Goal: Task Accomplishment & Management: Complete application form

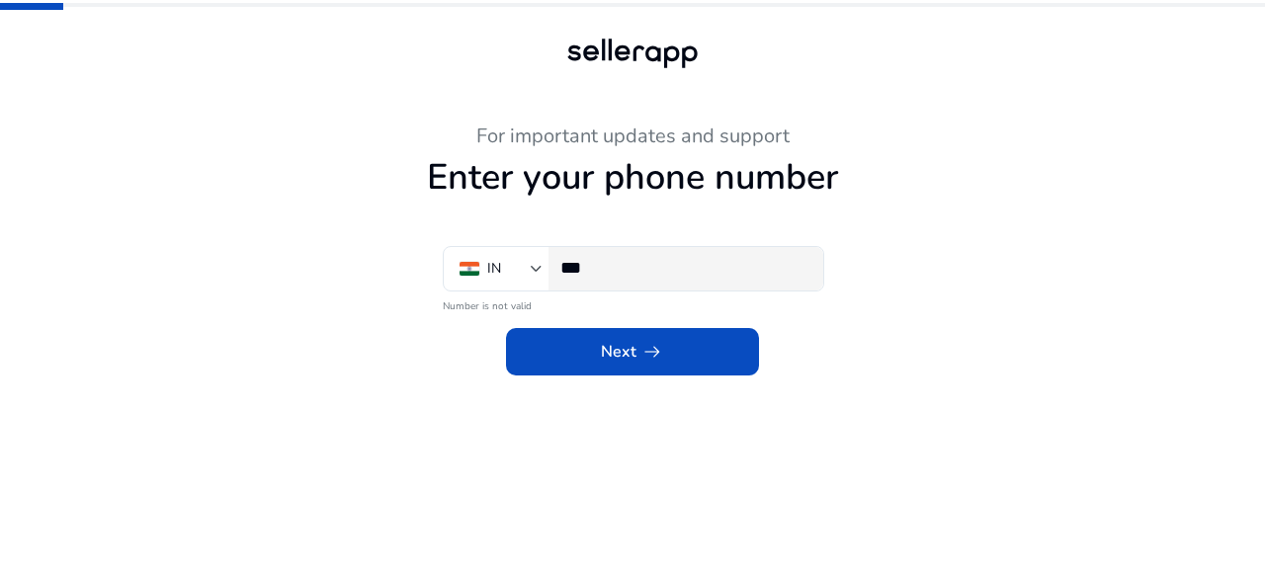
click at [711, 275] on input "***" at bounding box center [683, 268] width 247 height 22
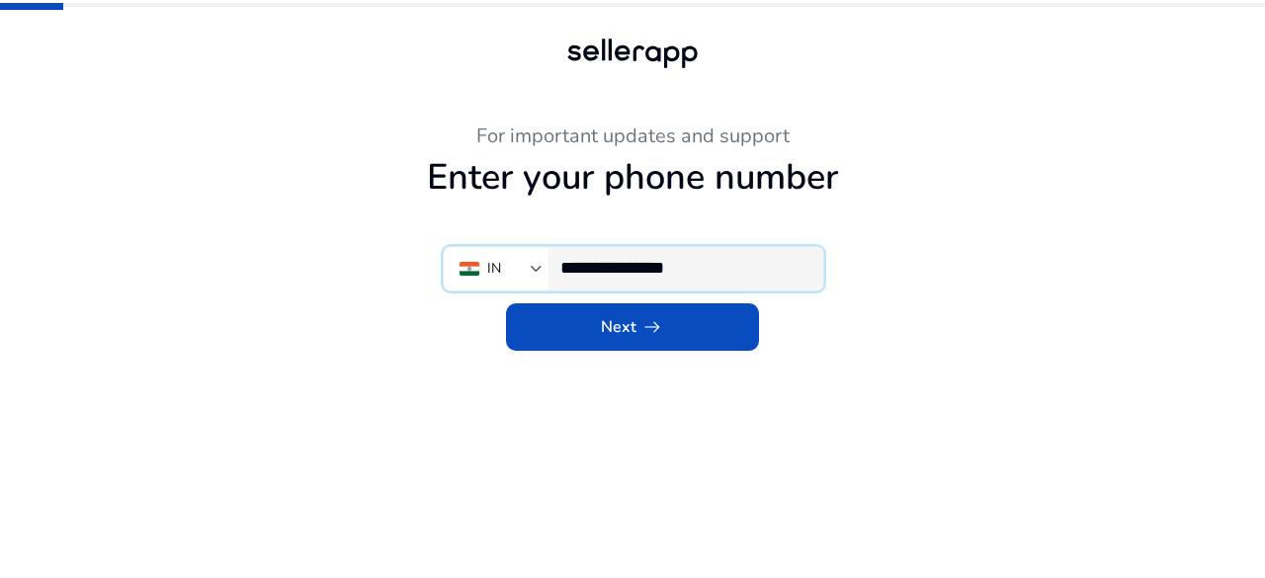
type input "**********"
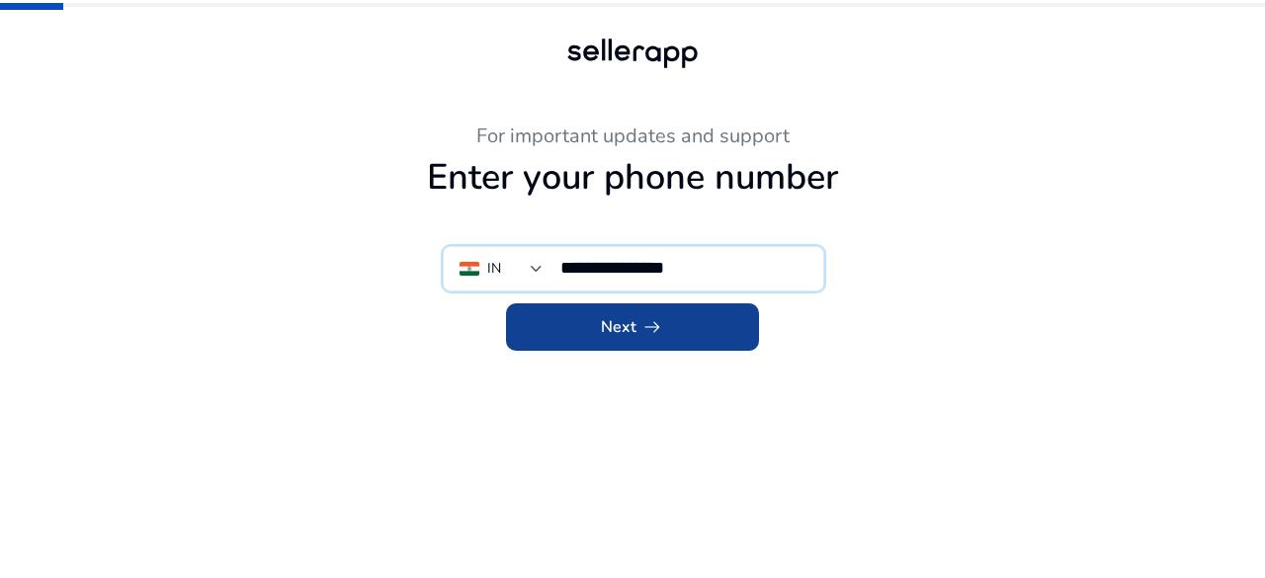
click at [619, 327] on span "Next arrow_right_alt" at bounding box center [632, 327] width 63 height 24
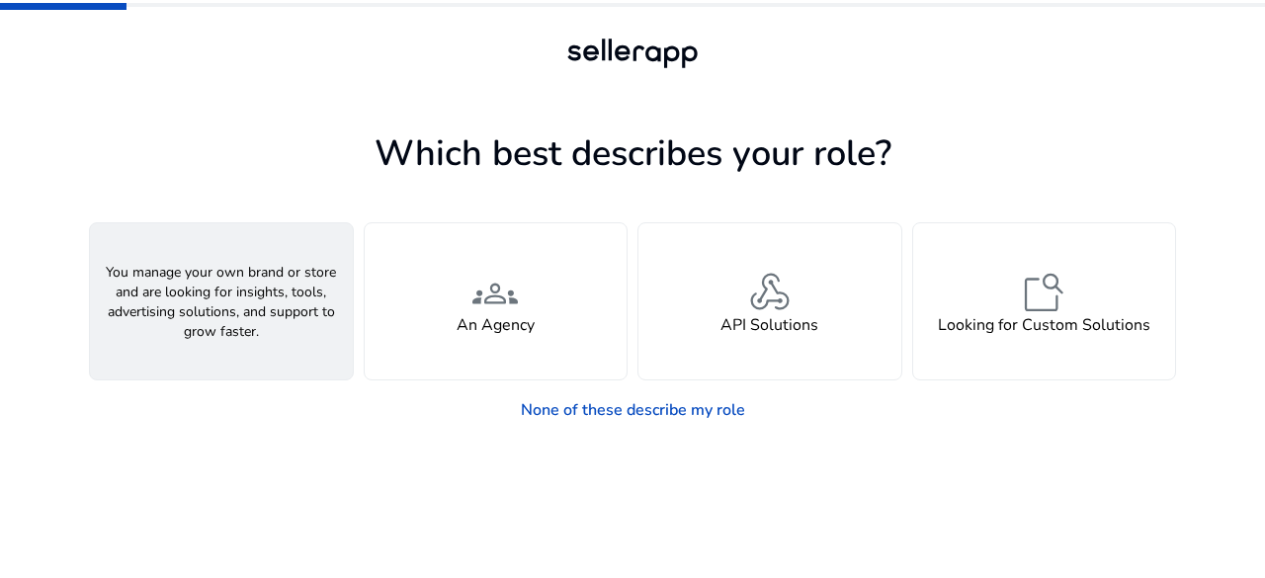
click at [298, 337] on div "person A Seller" at bounding box center [221, 301] width 263 height 156
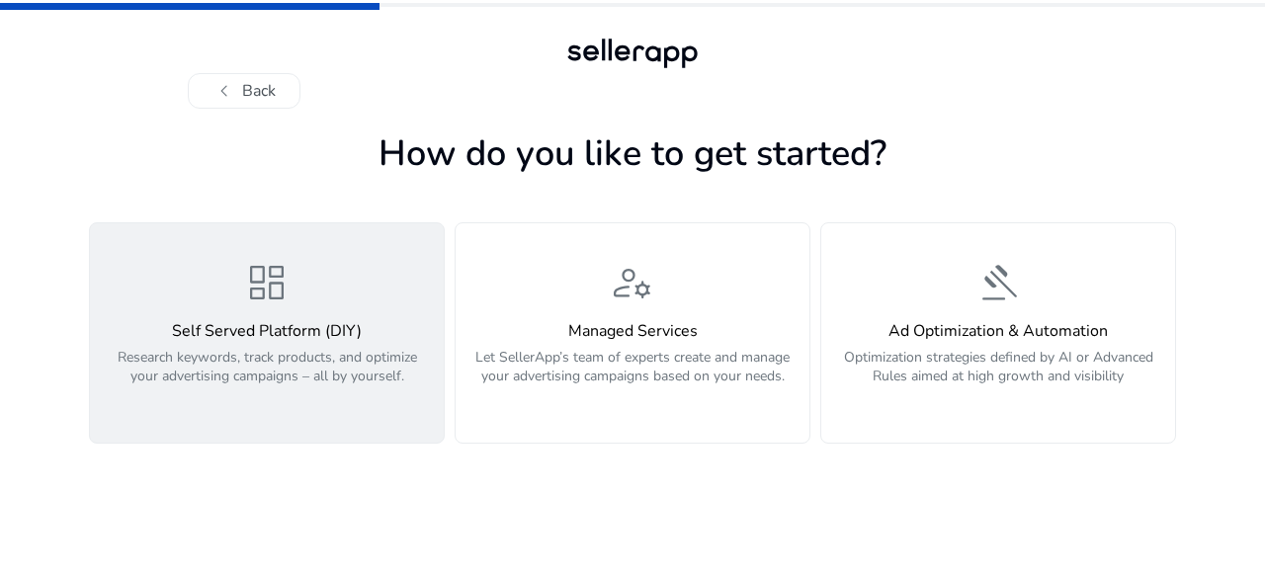
click at [353, 366] on p "Research keywords, track products, and optimize your advertising campaigns – al…" at bounding box center [267, 377] width 330 height 59
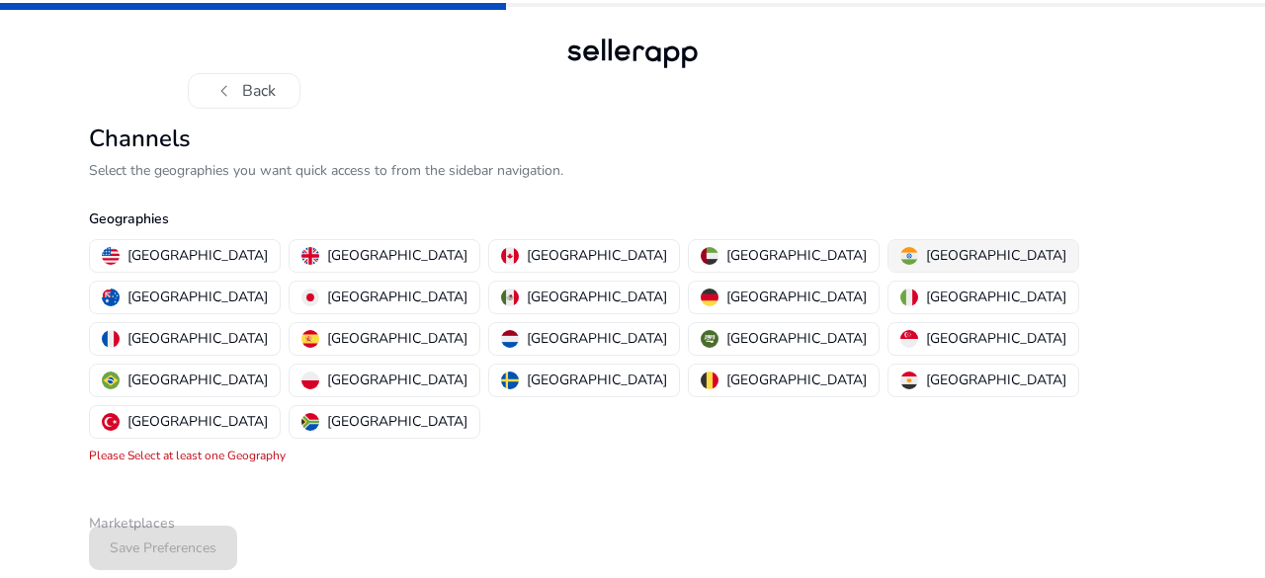
click at [926, 254] on p "[GEOGRAPHIC_DATA]" at bounding box center [996, 255] width 140 height 21
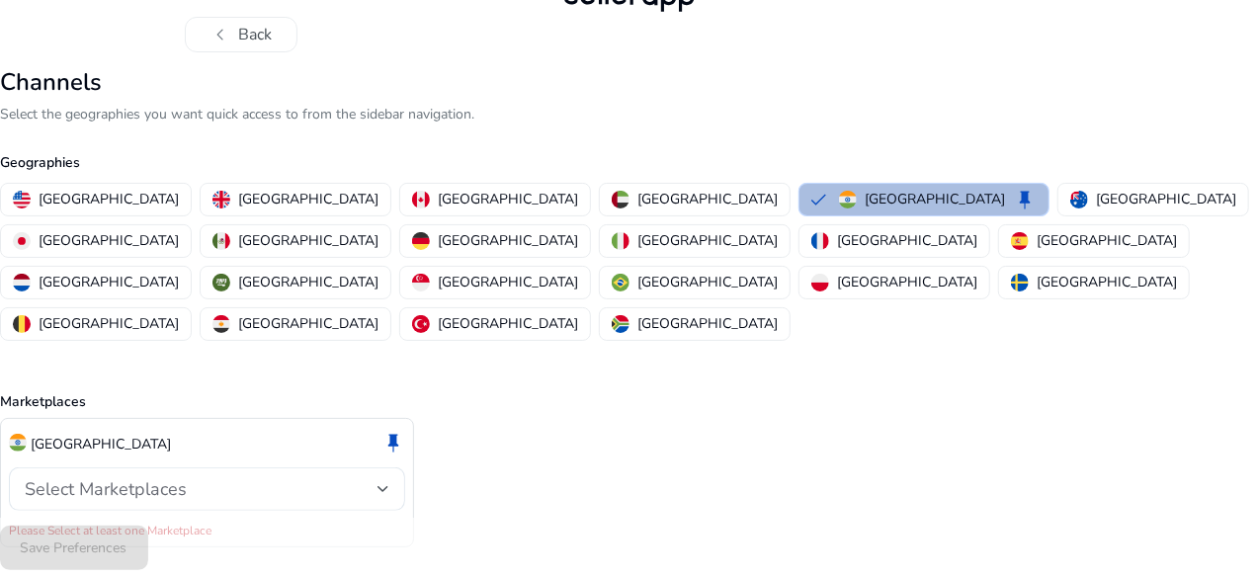
scroll to position [57, 0]
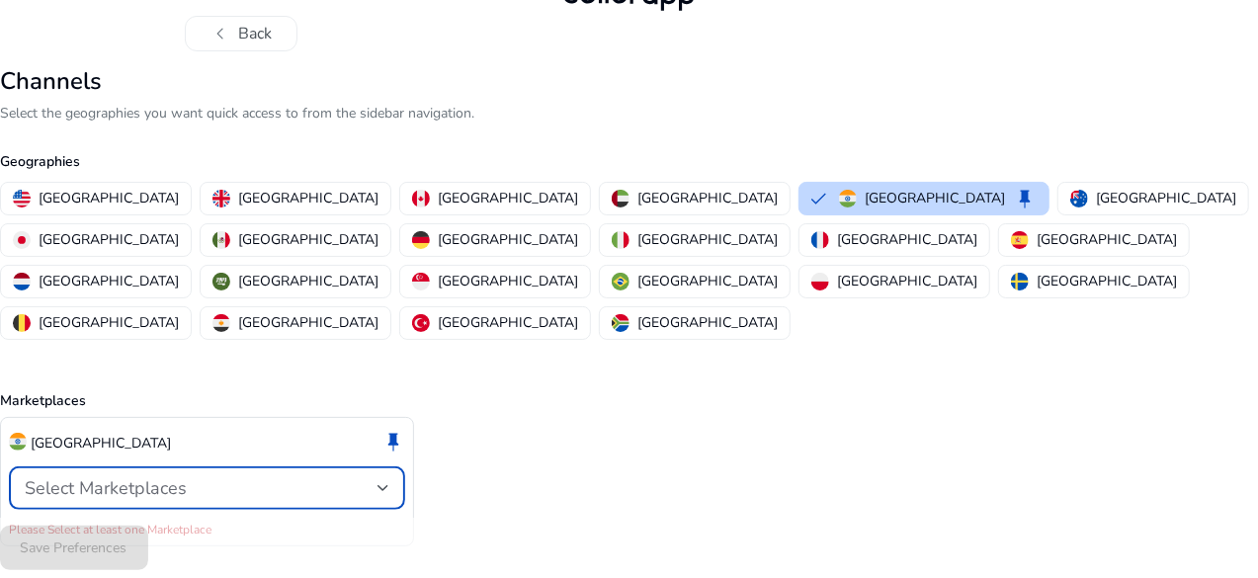
click at [378, 477] on div "Select Marketplaces" at bounding box center [201, 488] width 353 height 22
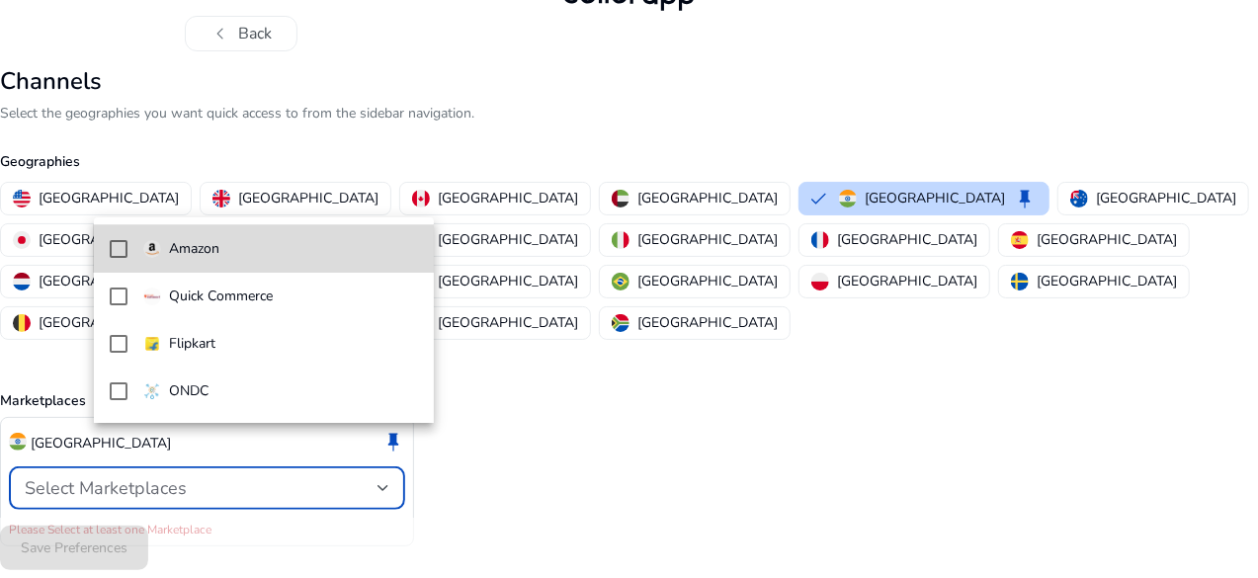
click at [230, 250] on span "Amazon" at bounding box center [280, 249] width 275 height 22
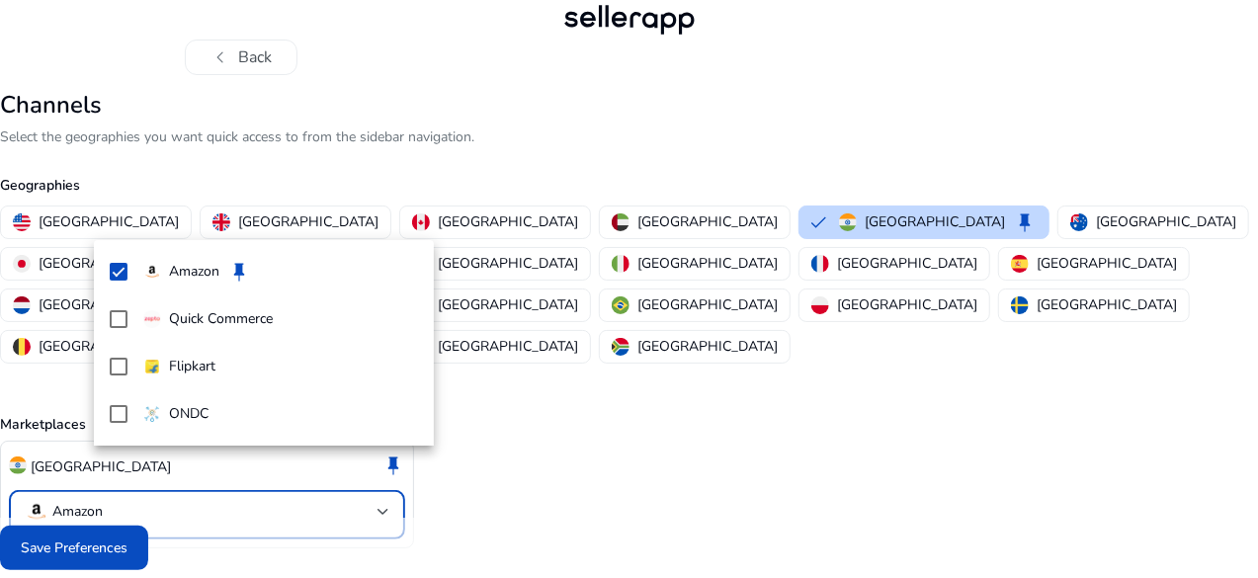
click at [179, 539] on div at bounding box center [629, 289] width 1258 height 578
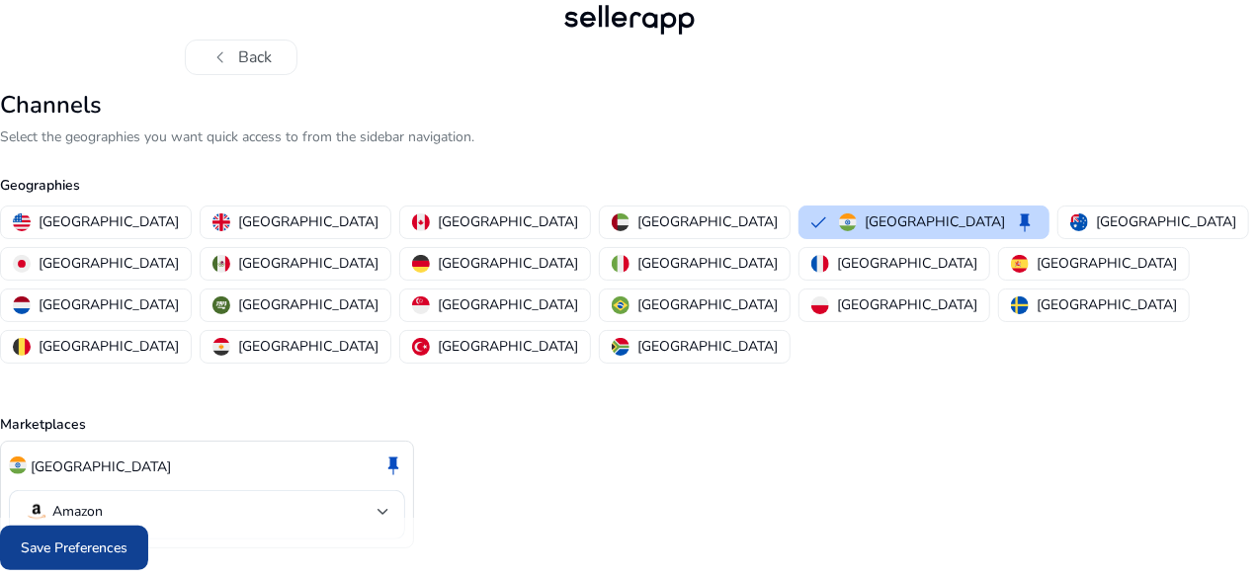
click at [127, 538] on span "Save Preferences" at bounding box center [74, 548] width 107 height 21
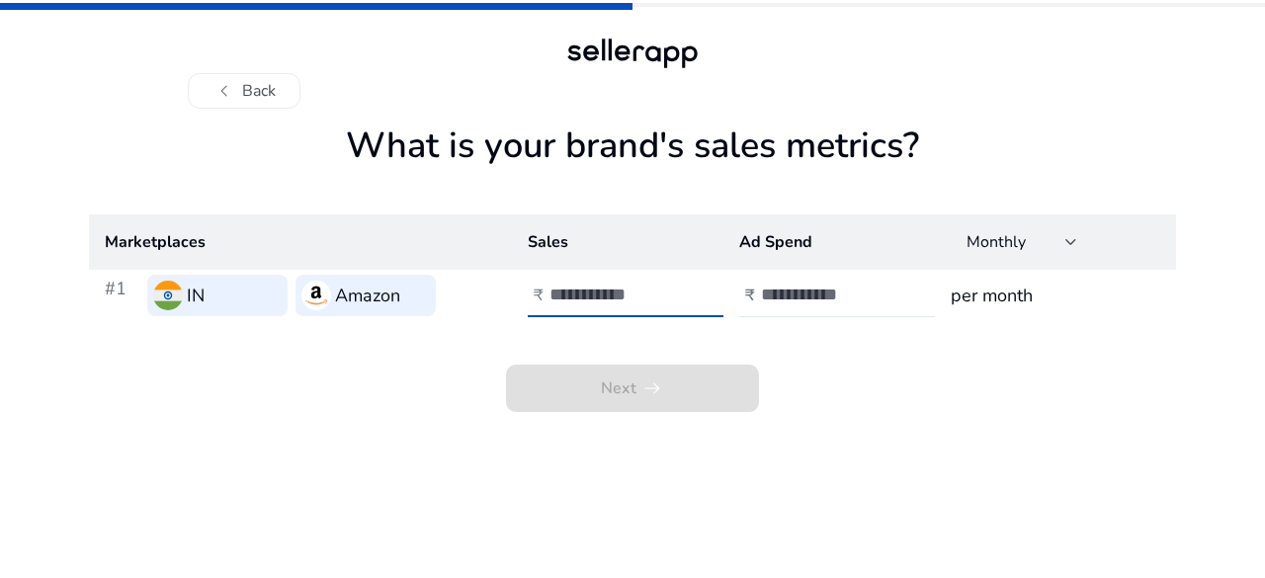
click at [626, 304] on input "number" at bounding box center [616, 295] width 133 height 22
type input "*"
click at [840, 290] on input "number" at bounding box center [827, 295] width 133 height 22
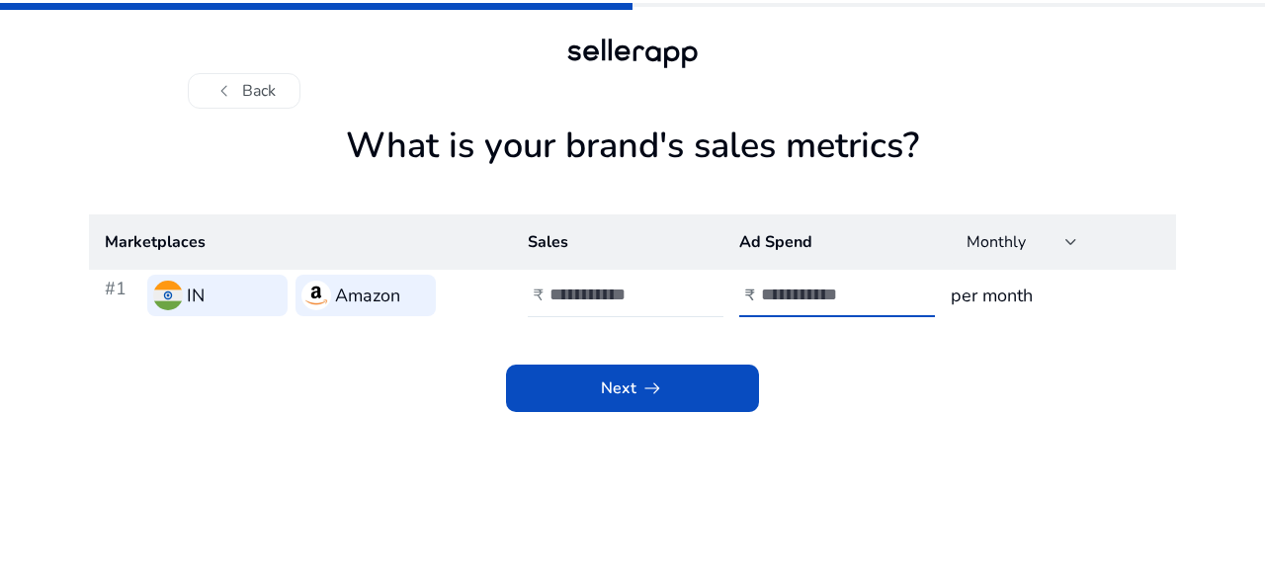
type input "*"
click at [984, 299] on h3 "per month" at bounding box center [1056, 296] width 210 height 28
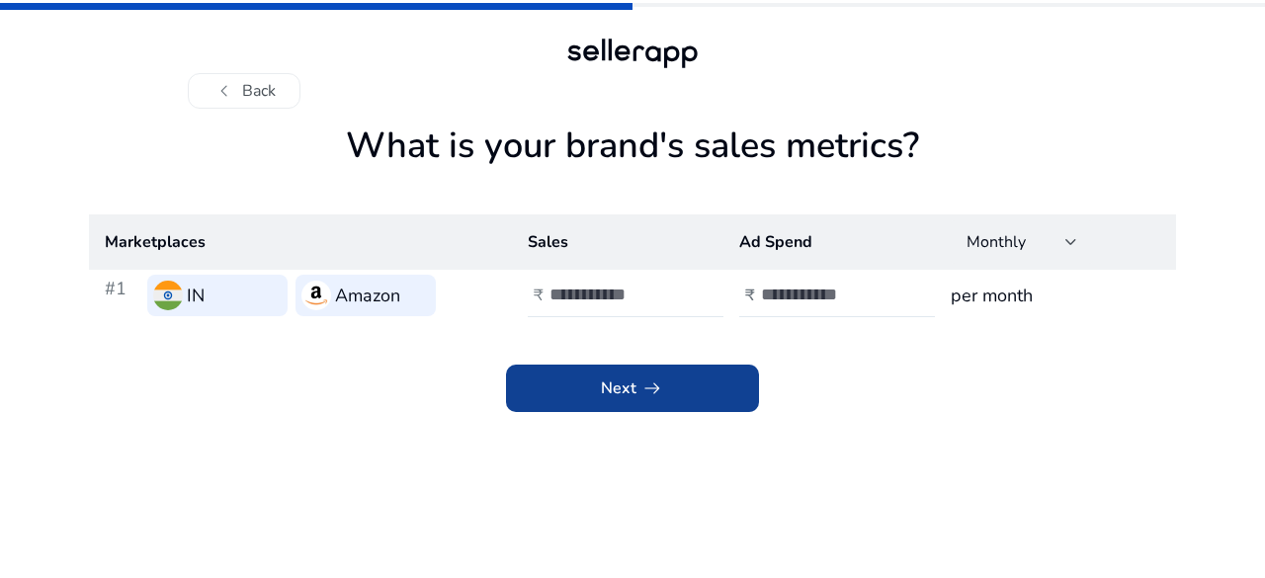
click at [604, 403] on span at bounding box center [632, 388] width 253 height 47
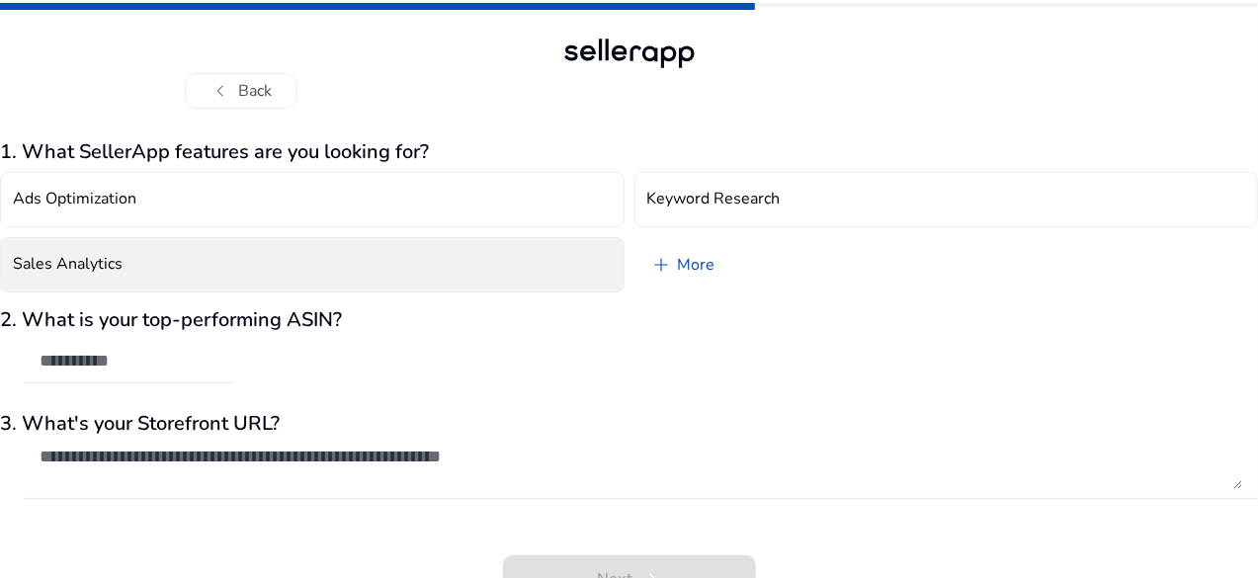
click at [353, 254] on button "Sales Analytics" at bounding box center [312, 264] width 625 height 55
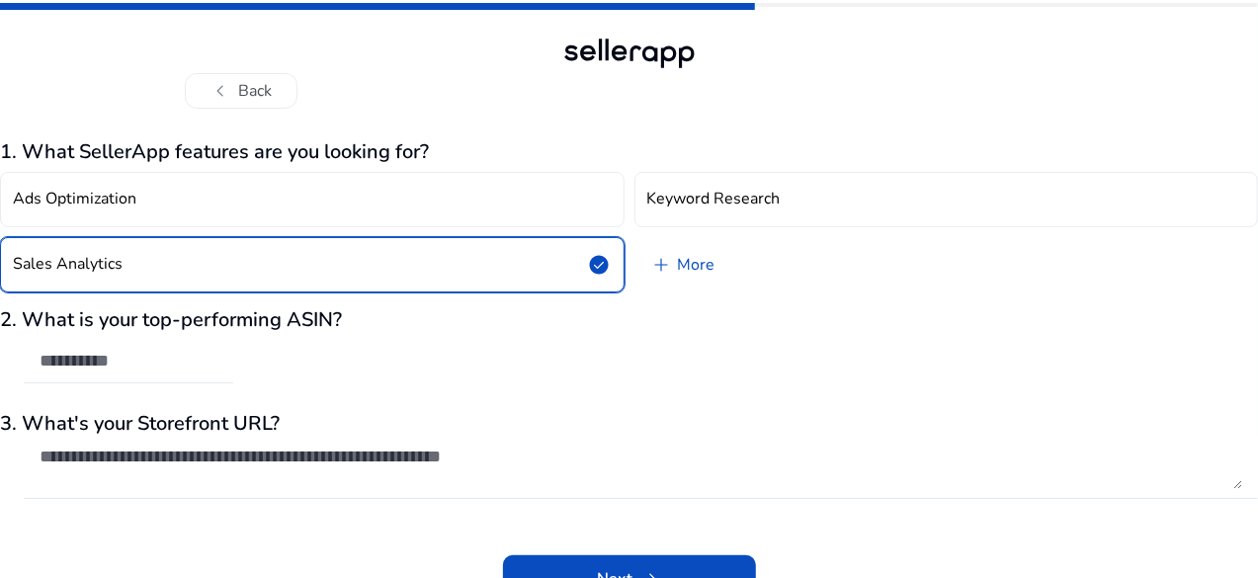
scroll to position [25, 0]
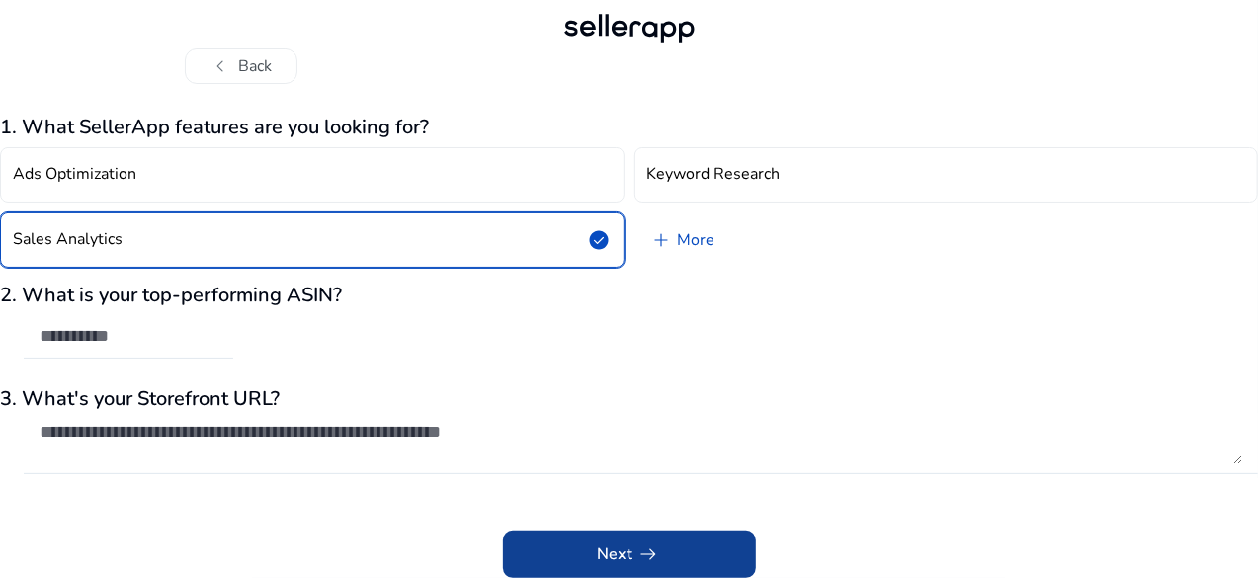
click at [663, 554] on span at bounding box center [629, 554] width 253 height 47
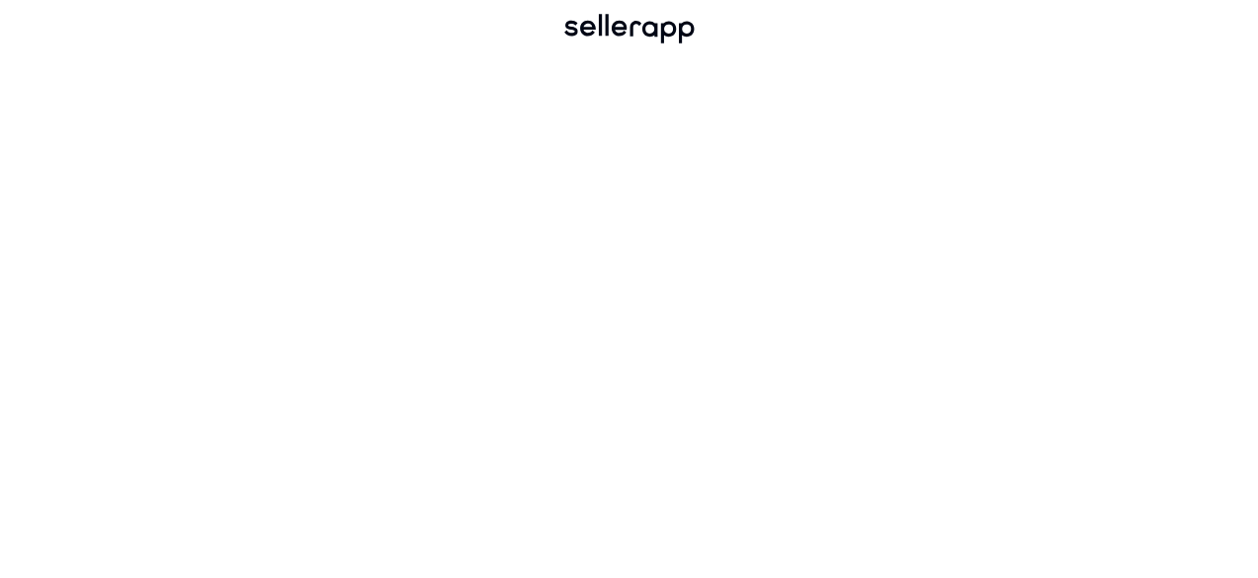
scroll to position [9, 0]
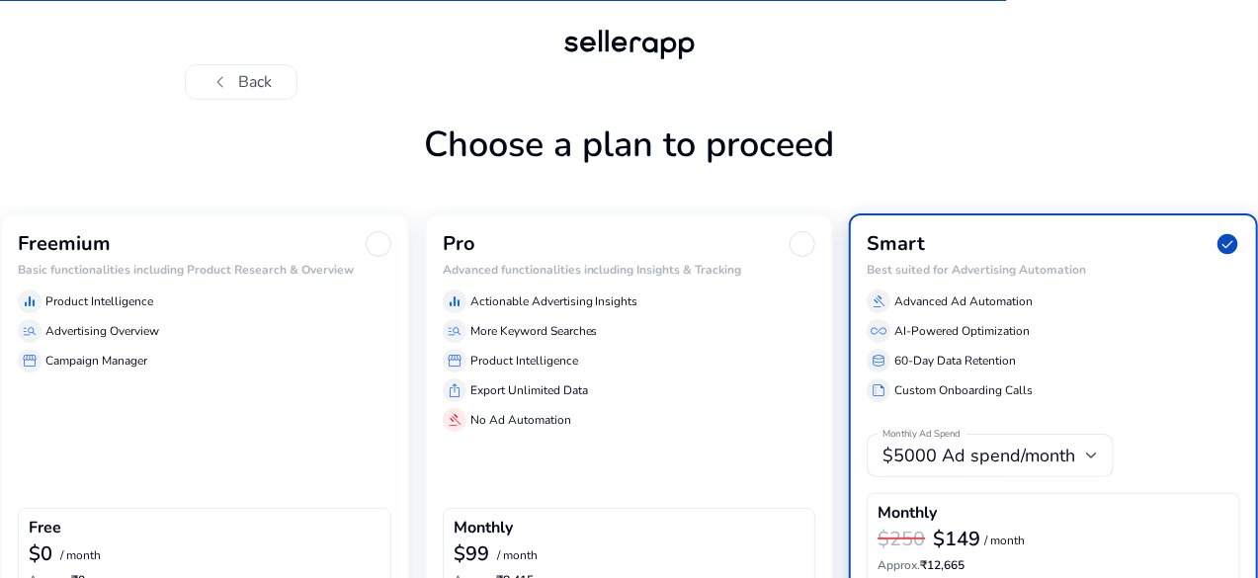
click at [212, 263] on h6 "Basic functionalities including Product Research & Overview" at bounding box center [205, 270] width 374 height 14
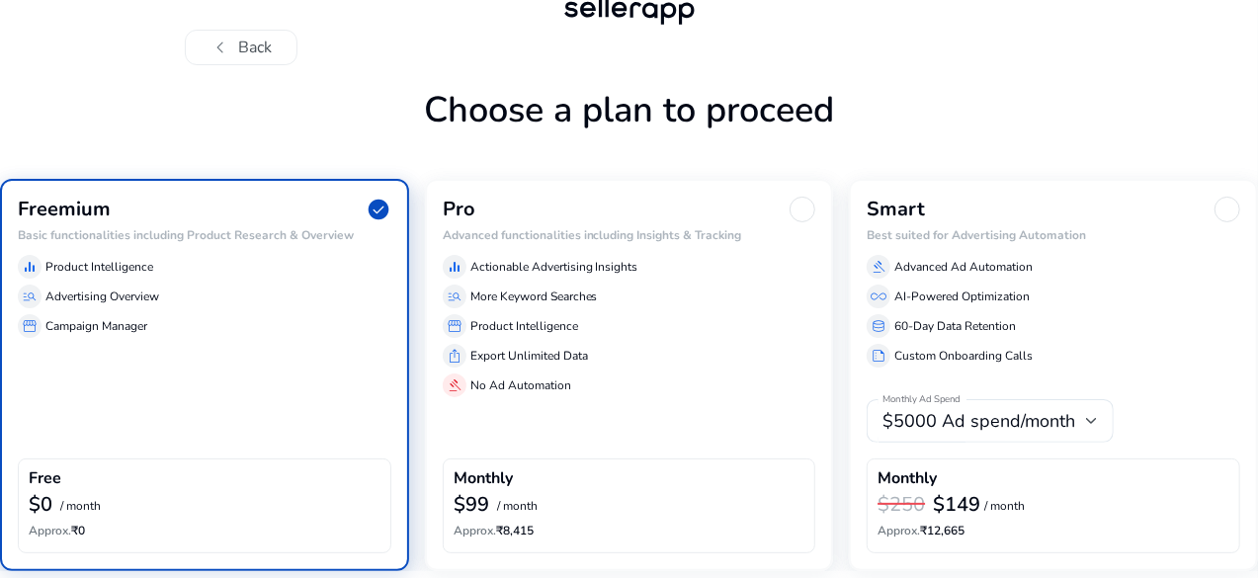
scroll to position [123, 0]
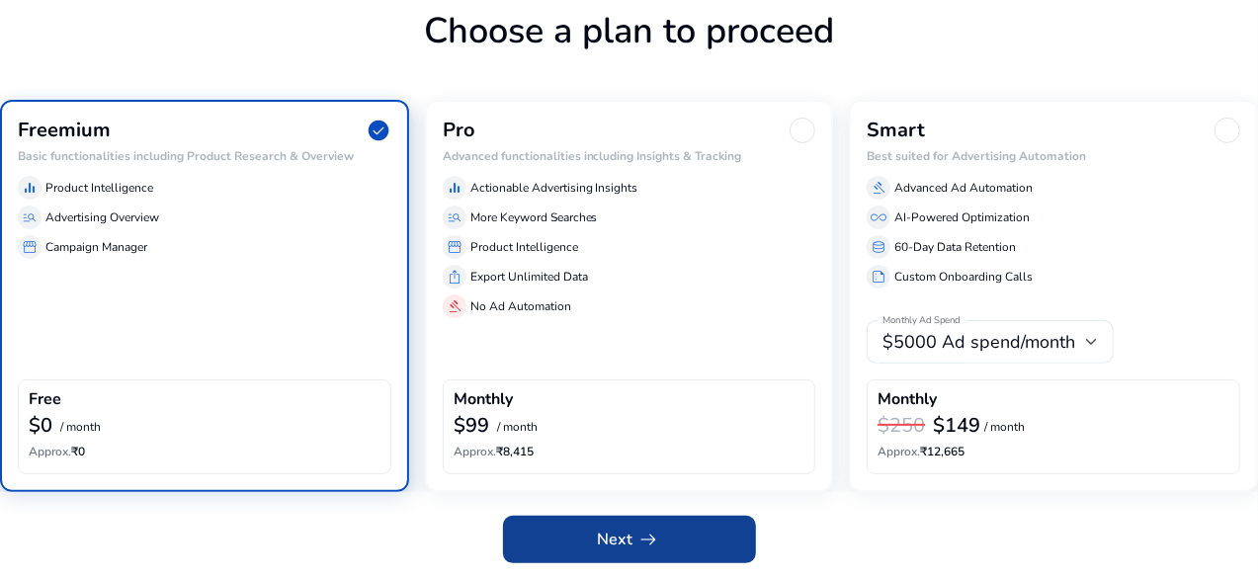
click at [664, 537] on span at bounding box center [629, 539] width 253 height 47
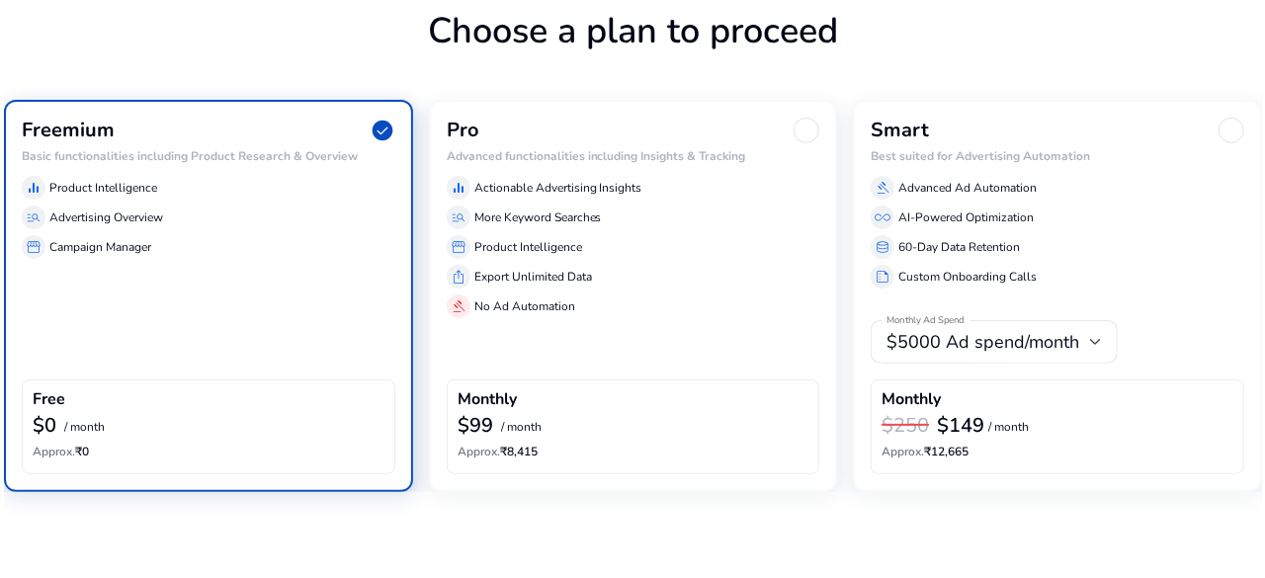
scroll to position [0, 0]
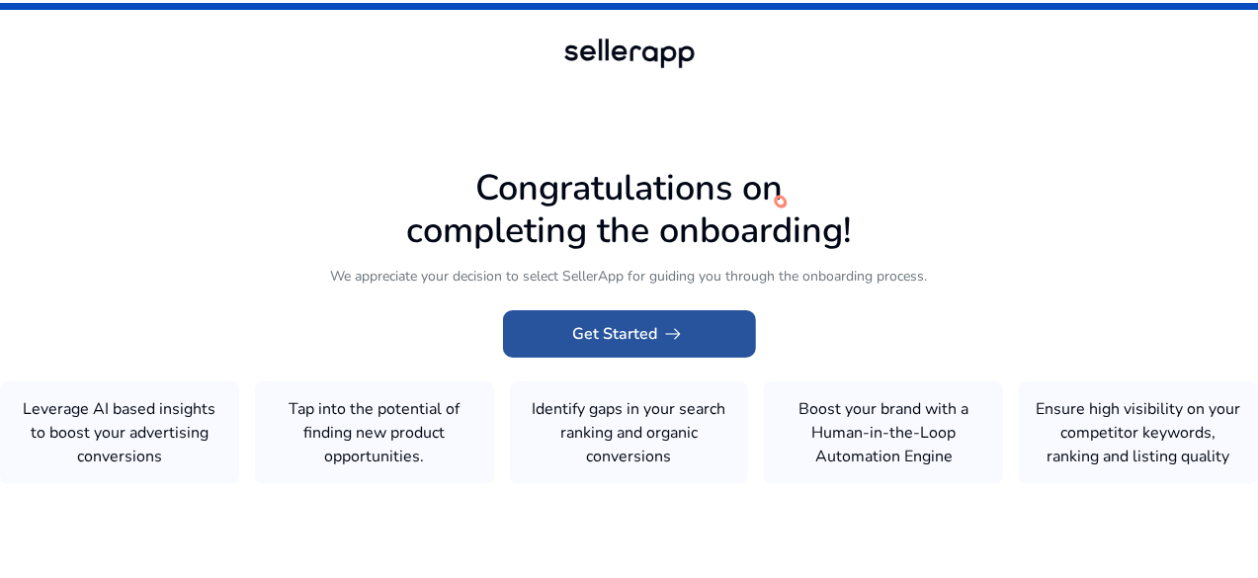
click at [628, 333] on span "Get Started arrow_right_alt" at bounding box center [629, 334] width 113 height 24
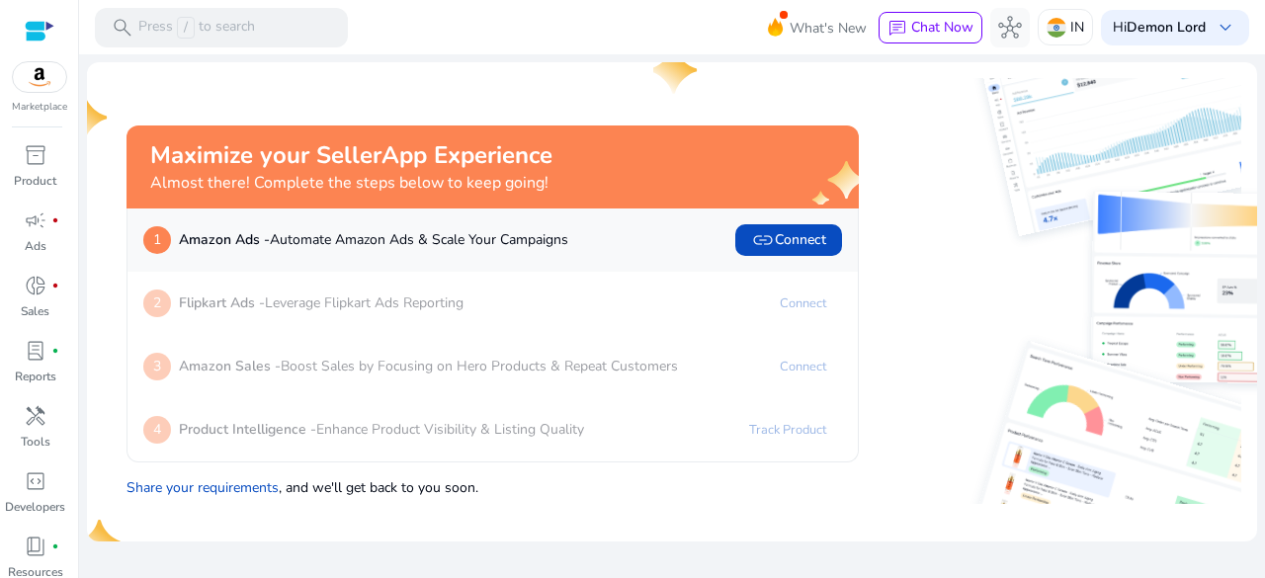
click at [38, 86] on img at bounding box center [39, 77] width 53 height 30
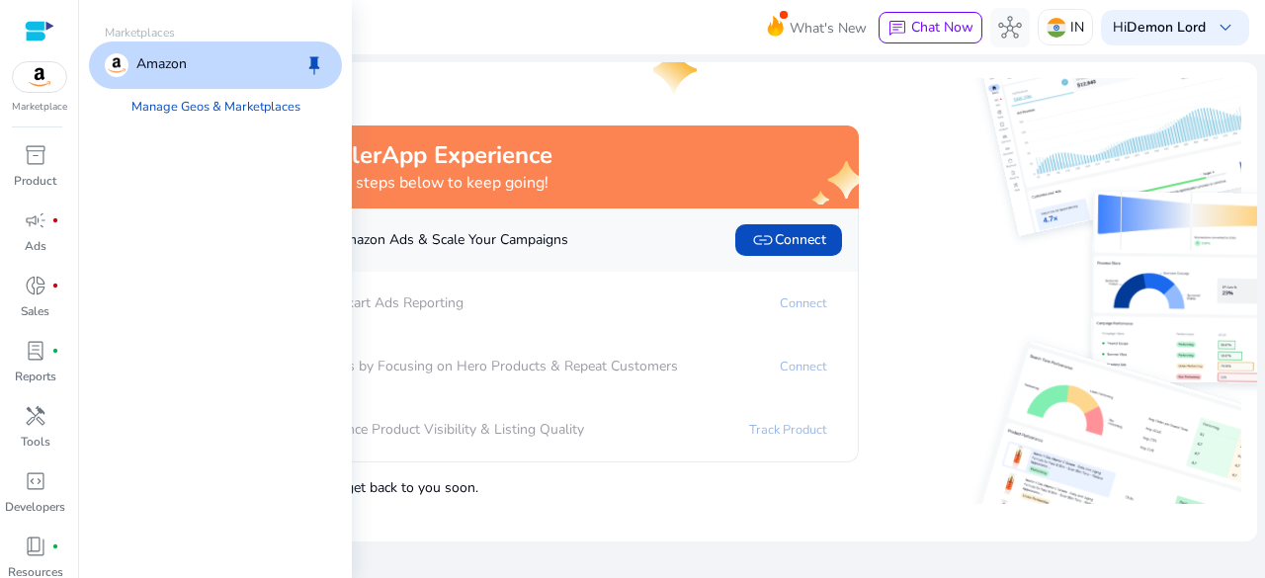
click at [221, 72] on div "Amazon keep" at bounding box center [215, 65] width 253 height 47
